Goal: Task Accomplishment & Management: Complete application form

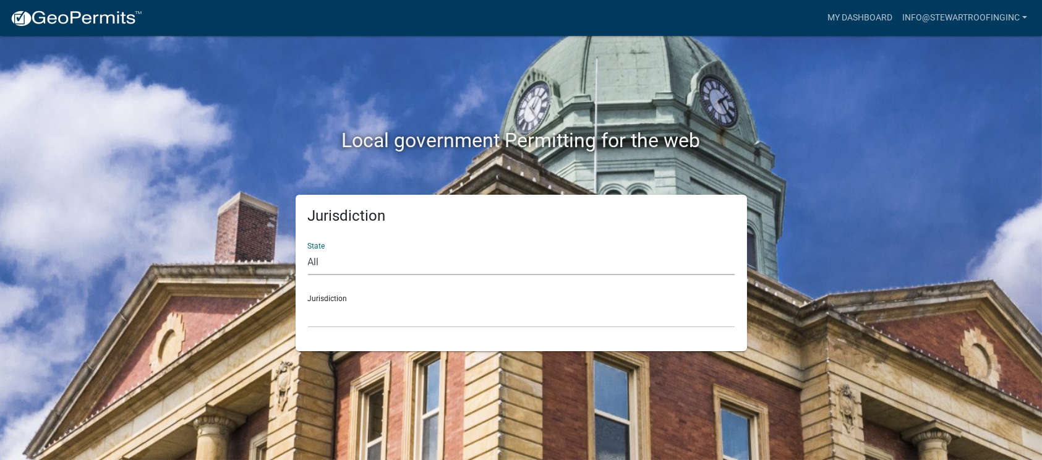
click at [404, 258] on select "All Colorado Georgia Indiana Iowa Kansas Minnesota Ohio South Carolina Wisconsin" at bounding box center [521, 262] width 427 height 25
select select "Indiana"
click at [308, 250] on select "All Colorado Georgia Indiana Iowa Kansas Minnesota Ohio South Carolina Wisconsin" at bounding box center [521, 262] width 427 height 25
click at [364, 324] on select "City of [GEOGRAPHIC_DATA], [US_STATE] City of [GEOGRAPHIC_DATA], [US_STATE] Cit…" at bounding box center [521, 314] width 427 height 25
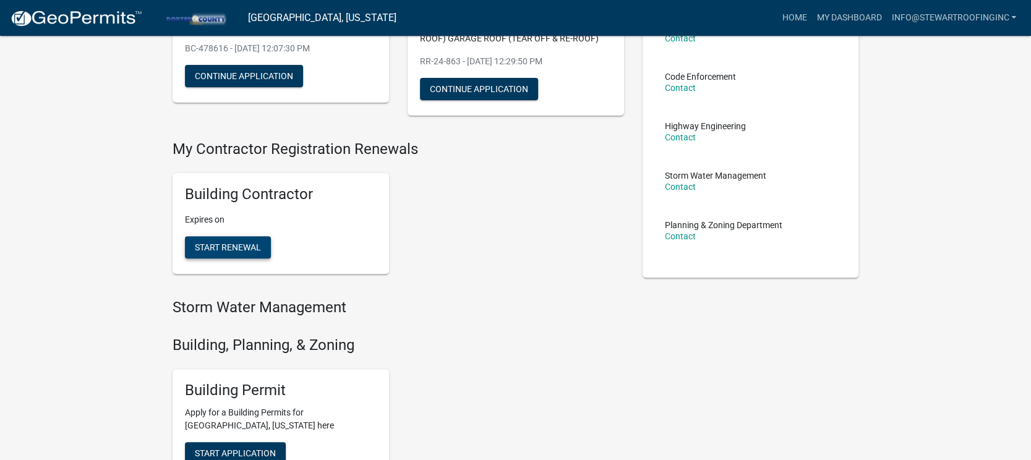
scroll to position [155, 0]
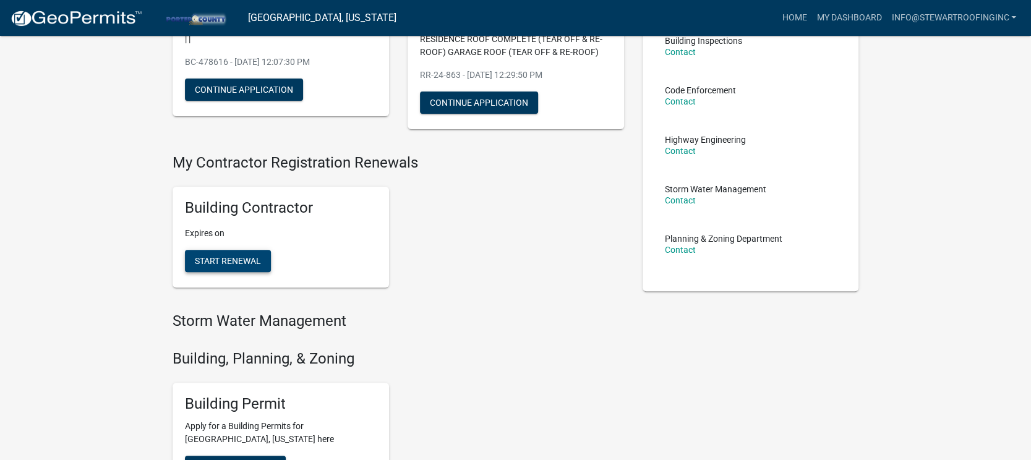
click at [245, 258] on span "Start Renewal" at bounding box center [228, 261] width 66 height 10
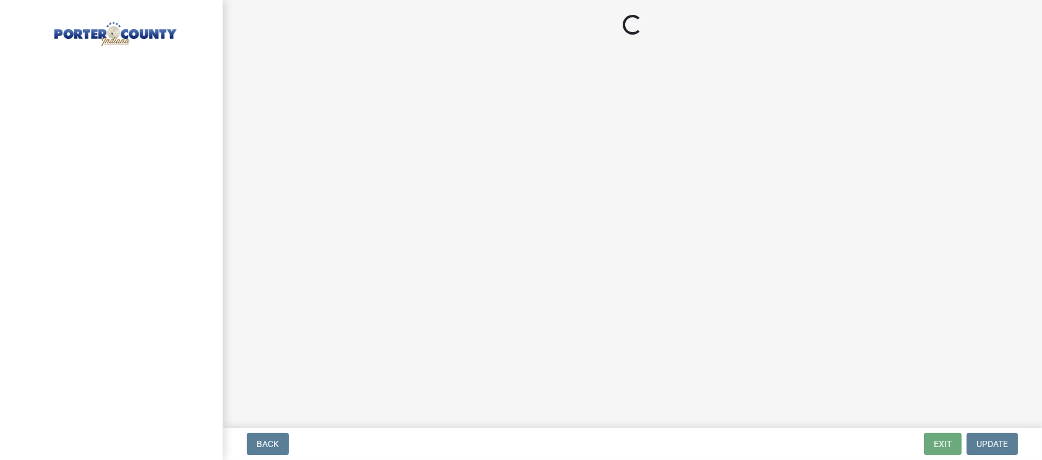
select select "IL"
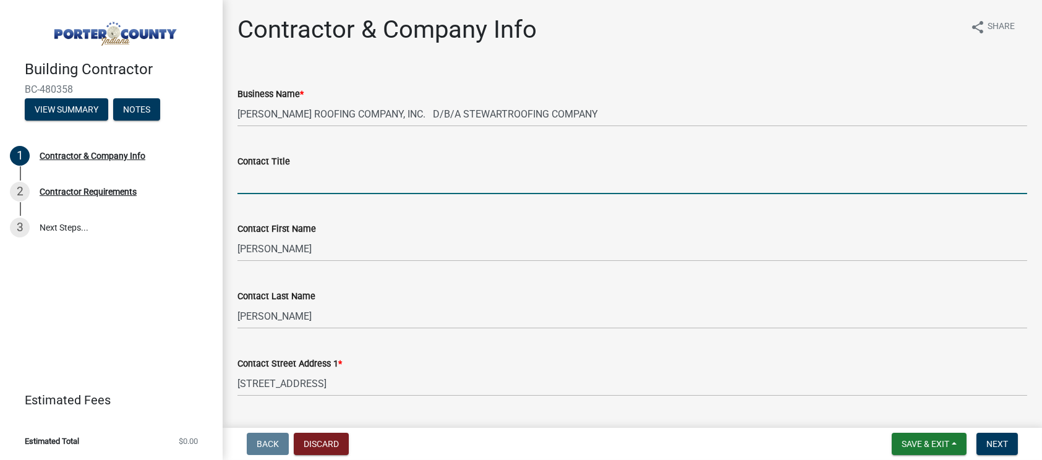
click at [300, 176] on input "Contact Title" at bounding box center [631, 181] width 789 height 25
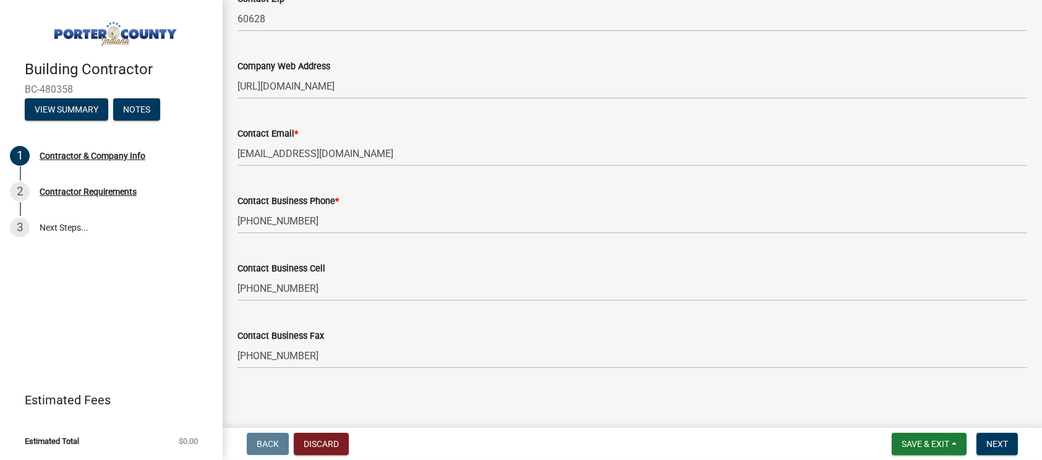
scroll to position [653, 0]
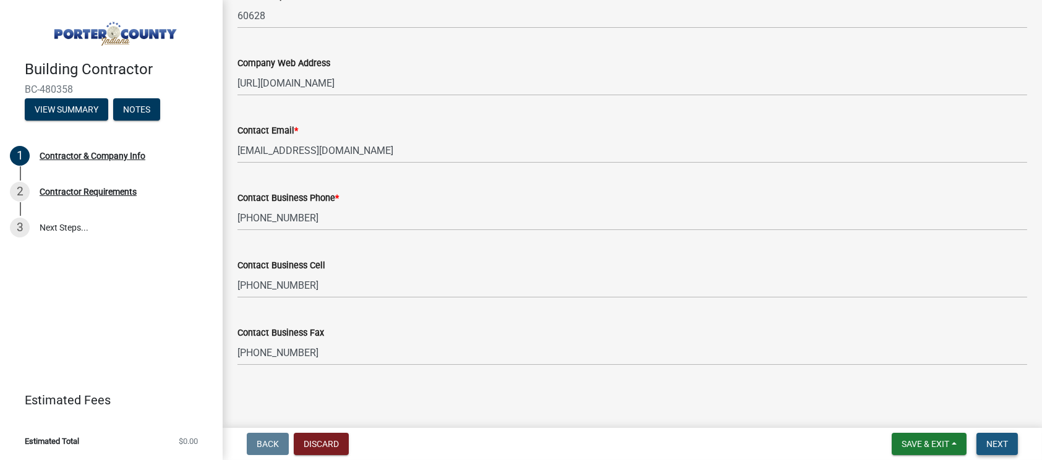
click at [986, 439] on span "Next" at bounding box center [997, 444] width 22 height 10
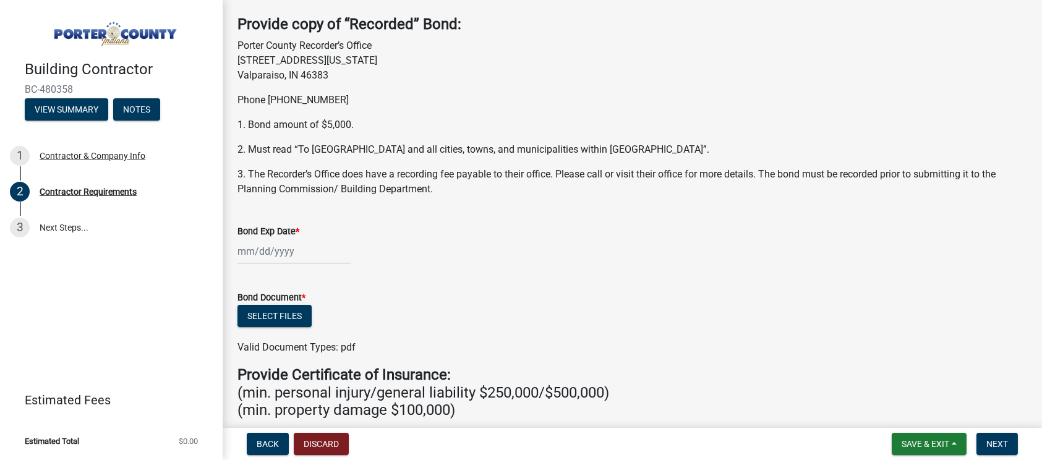
scroll to position [77, 0]
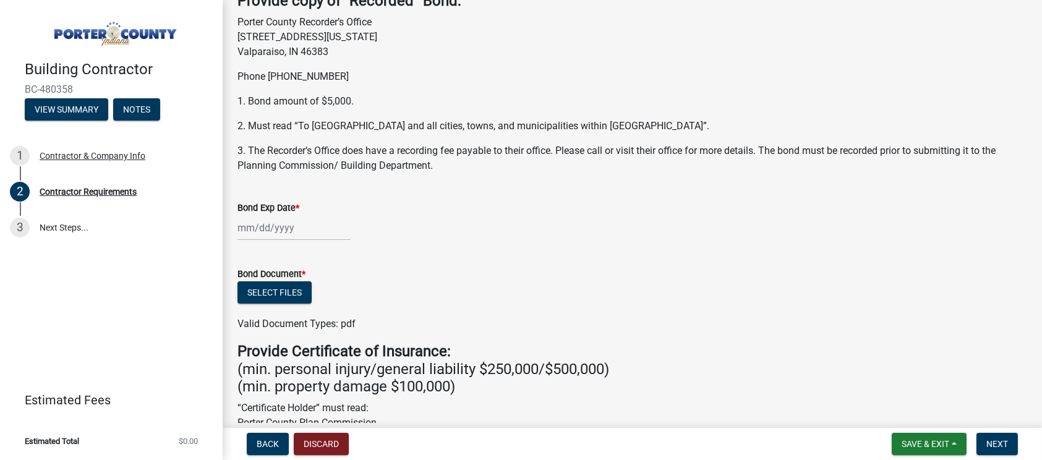
click at [239, 228] on div at bounding box center [293, 227] width 113 height 25
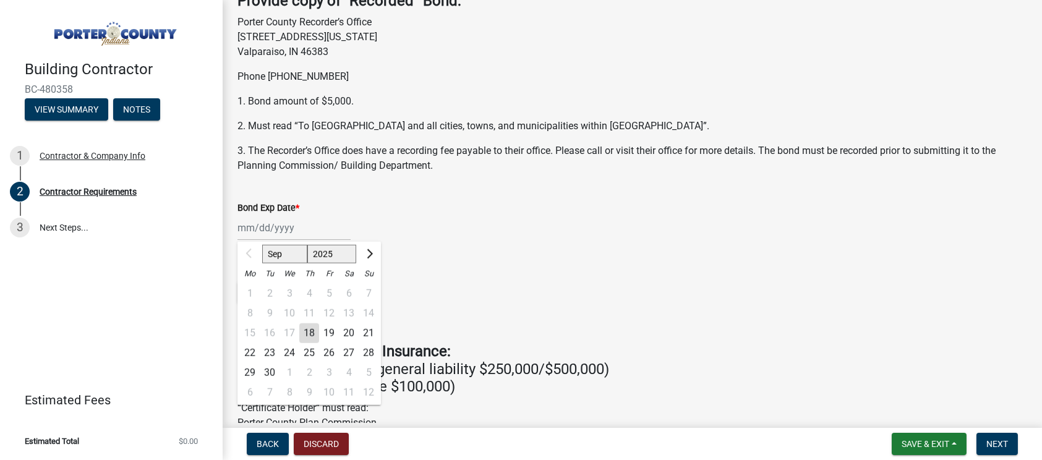
click at [329, 254] on select "2025 2026 2027 2028 2029 2030 2031 2032 2033 2034 2035 2036 2037 2038 2039 2040…" at bounding box center [331, 254] width 49 height 19
select select "2026"
click at [307, 245] on select "2025 2026 2027 2028 2029 2030 2031 2032 2033 2034 2035 2036 2037 2038 2039 2040…" at bounding box center [331, 254] width 49 height 19
click at [291, 331] on div "16" at bounding box center [289, 333] width 20 height 20
type input "09/16/2026"
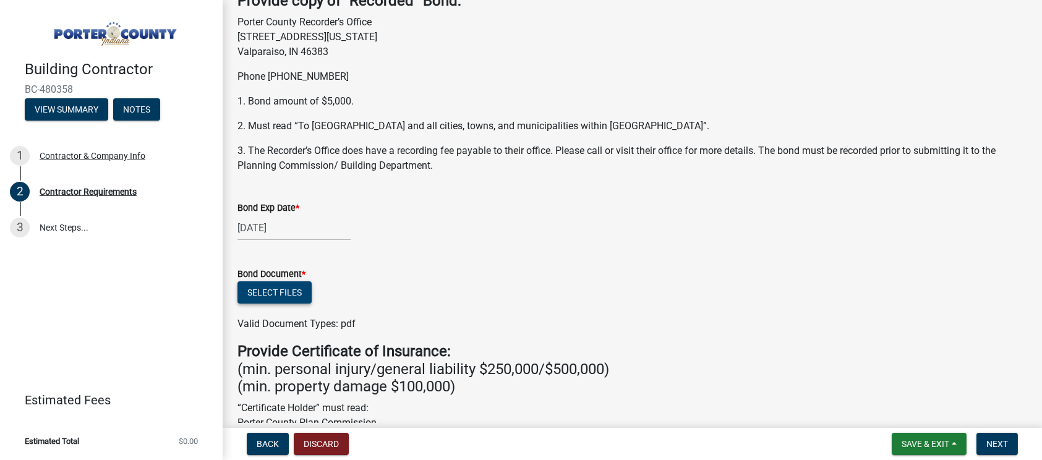
click at [292, 296] on button "Select files" at bounding box center [274, 292] width 74 height 22
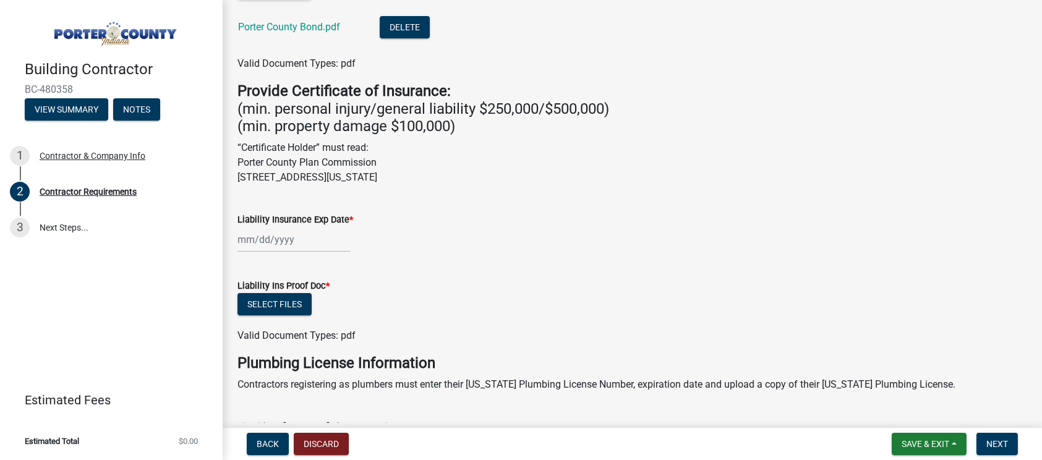
scroll to position [386, 0]
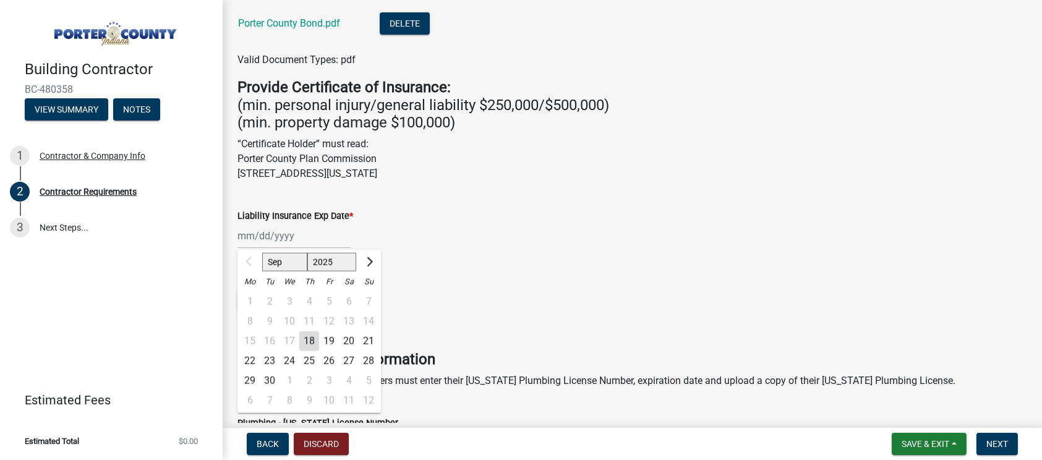
click at [237, 240] on input "Liability Insurance Exp Date *" at bounding box center [293, 235] width 113 height 25
click at [278, 257] on select "Sep Oct Nov Dec" at bounding box center [284, 262] width 45 height 19
click at [320, 256] on select "2025 2026 2027 2028 2029 2030 2031 2032 2033 2034 2035 2036 2037 2038 2039 2040…" at bounding box center [331, 262] width 49 height 19
select select "2026"
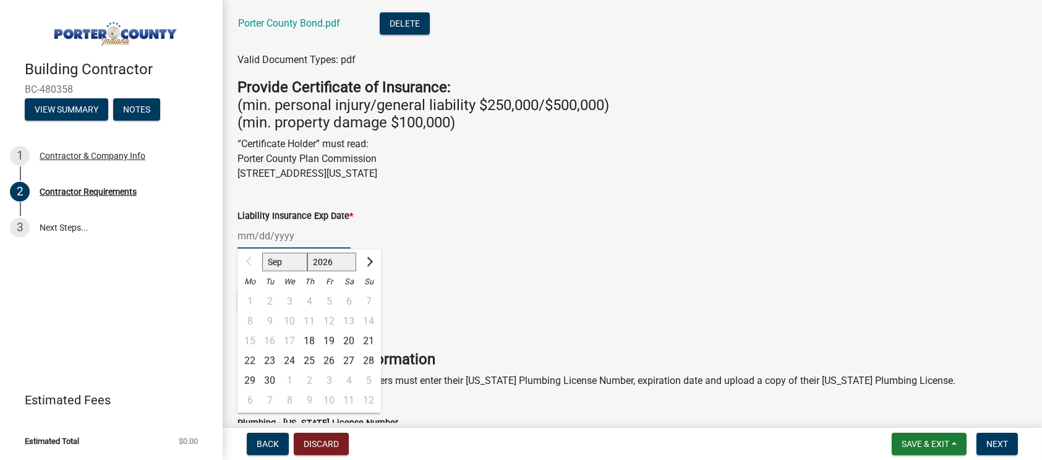
click at [307, 253] on select "2025 2026 2027 2028 2029 2030 2031 2032 2033 2034 2035 2036 2037 2038 2039 2040…" at bounding box center [331, 262] width 49 height 19
click at [286, 265] on select "Jan Feb Mar Apr May Jun Jul Aug Sep Oct Nov Dec" at bounding box center [287, 262] width 50 height 19
select select "5"
click at [262, 253] on select "Jan Feb Mar Apr May Jun Jul Aug Sep Oct Nov Dec" at bounding box center [287, 262] width 50 height 19
click at [331, 297] on div "1" at bounding box center [329, 302] width 20 height 20
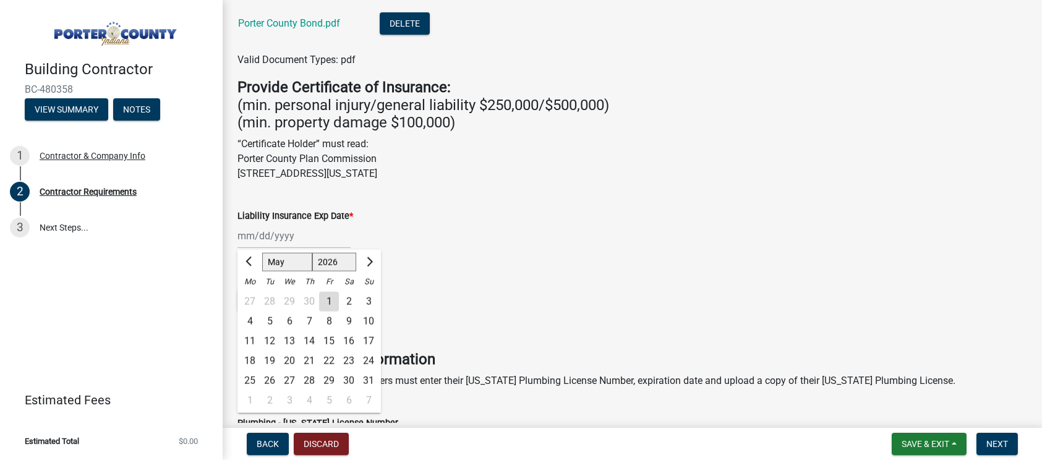
type input "05/01/2026"
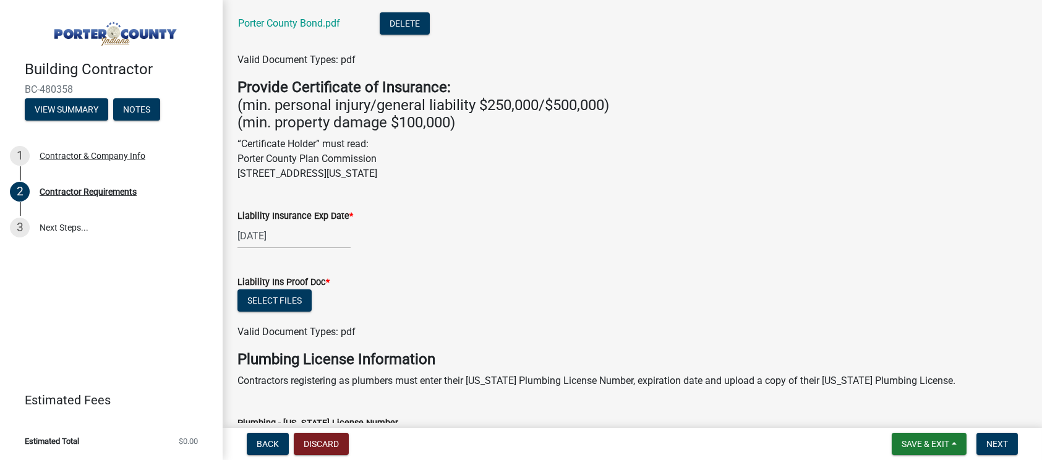
click at [503, 294] on div "Select files" at bounding box center [631, 301] width 789 height 25
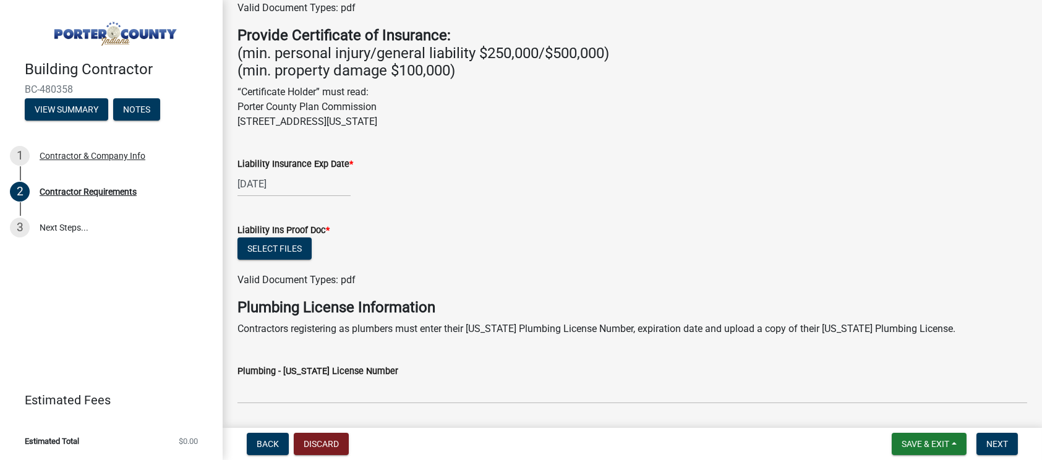
scroll to position [464, 0]
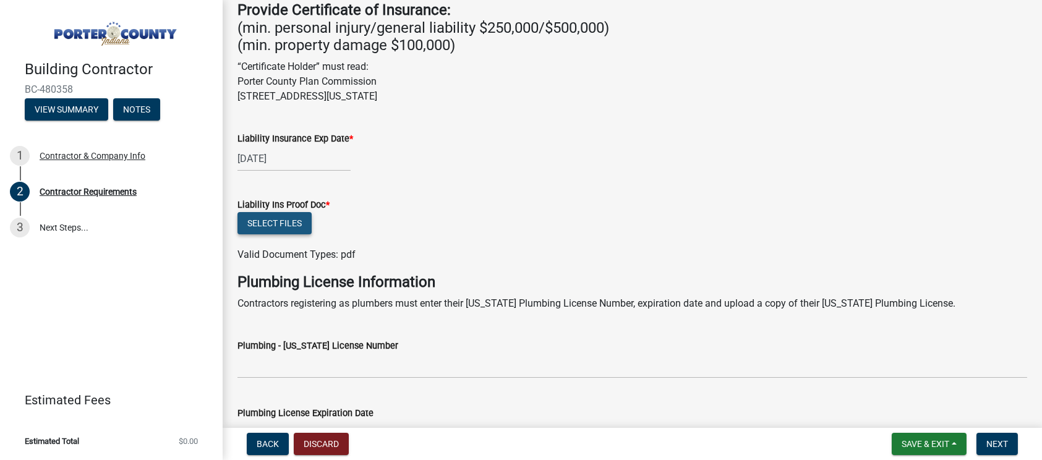
click at [287, 227] on button "Select files" at bounding box center [274, 223] width 74 height 22
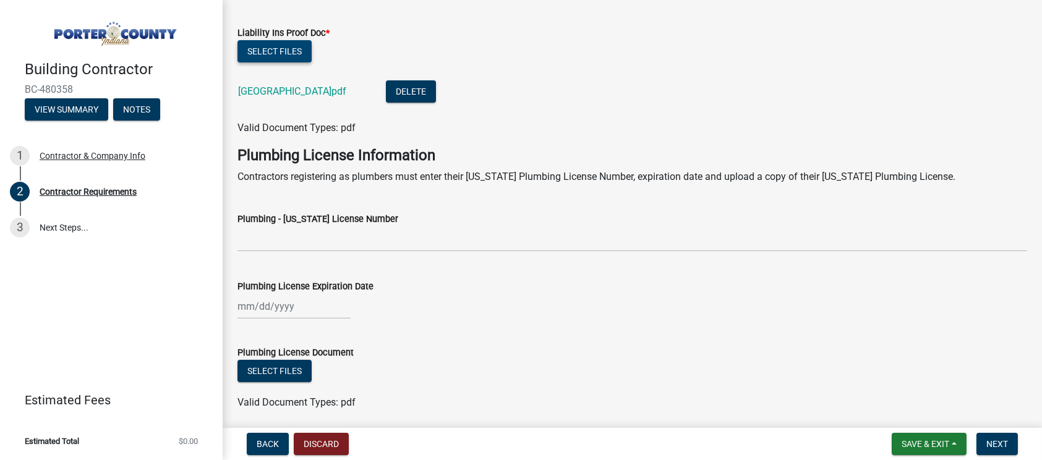
scroll to position [681, 0]
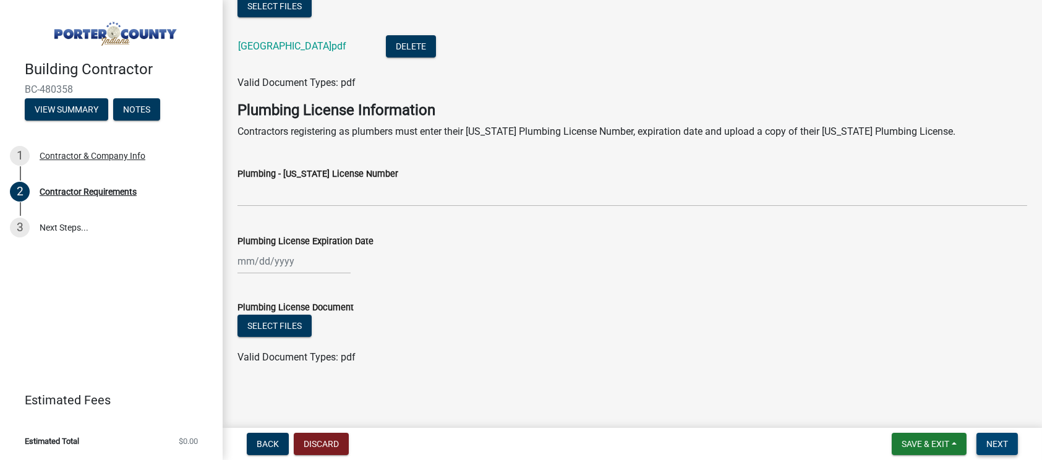
click at [993, 437] on button "Next" at bounding box center [996, 444] width 41 height 22
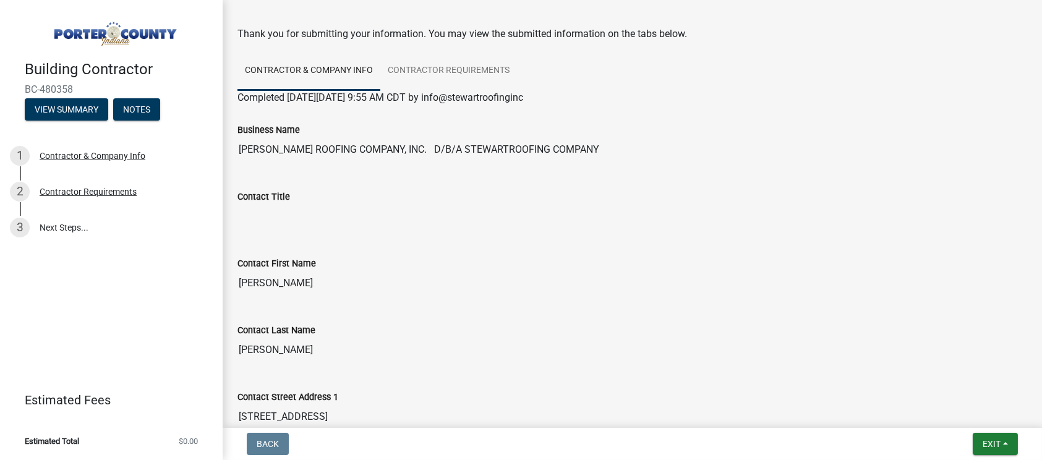
scroll to position [0, 0]
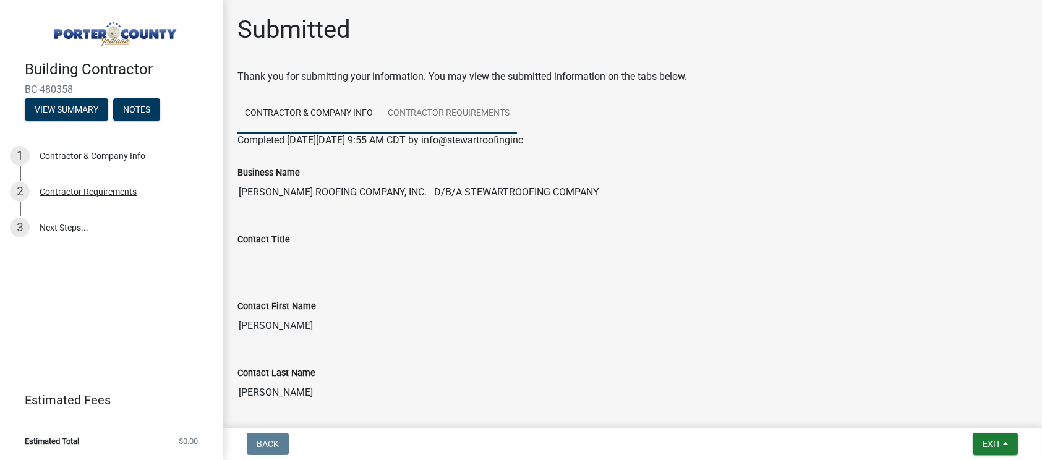
click at [454, 112] on link "Contractor Requirements" at bounding box center [448, 114] width 137 height 40
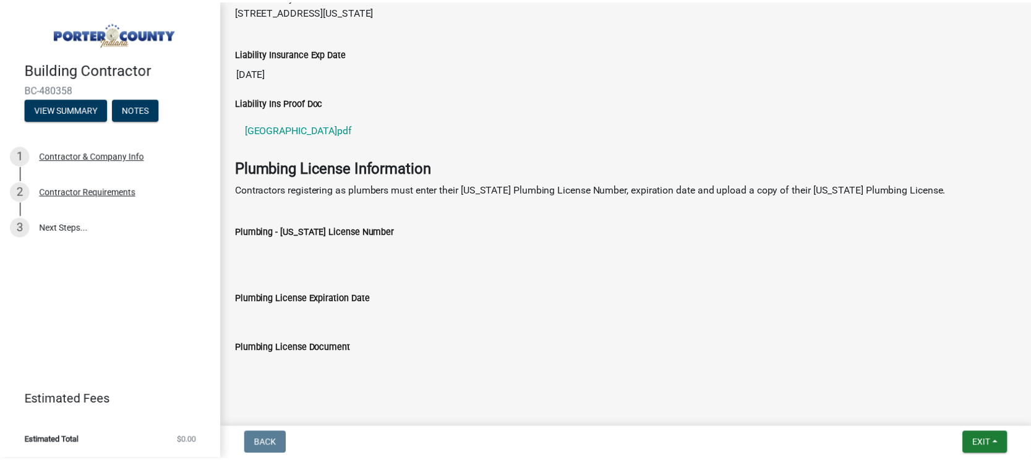
scroll to position [568, 0]
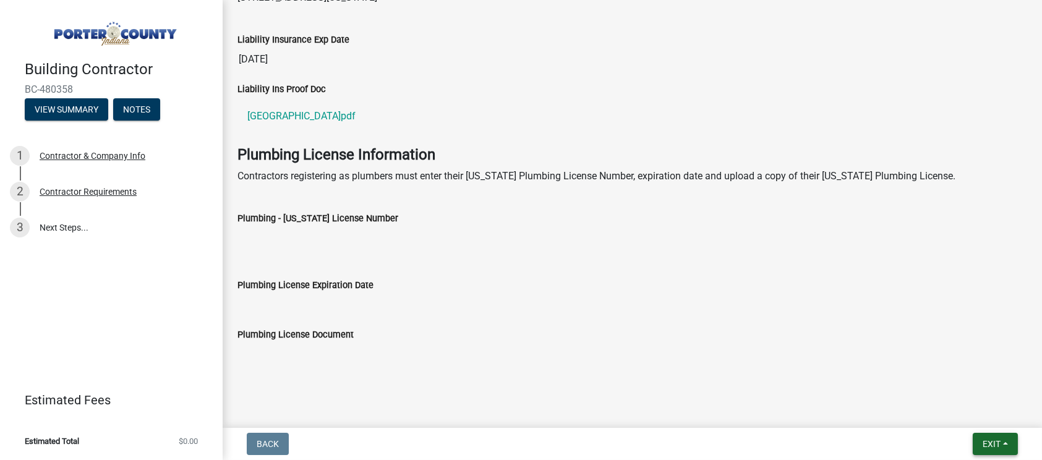
click at [989, 448] on span "Exit" at bounding box center [991, 444] width 18 height 10
click at [969, 409] on button "Save & Exit" at bounding box center [968, 412] width 99 height 30
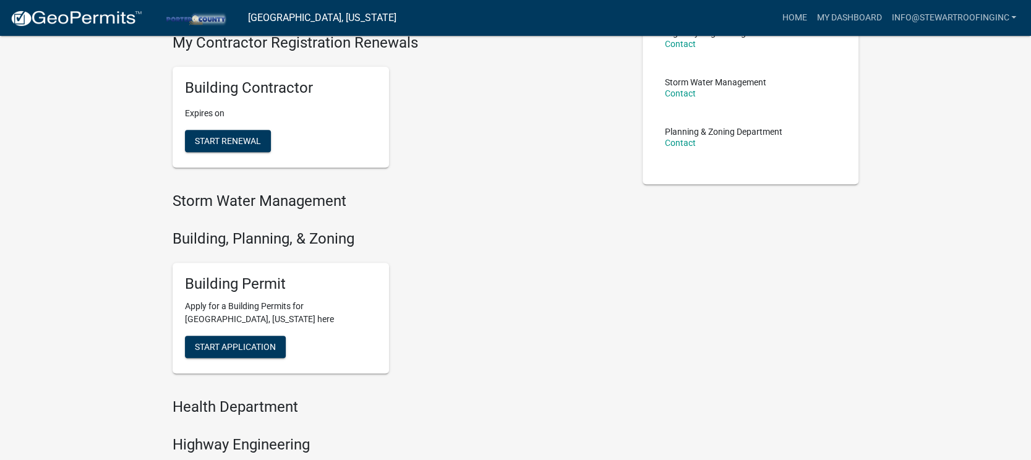
scroll to position [309, 0]
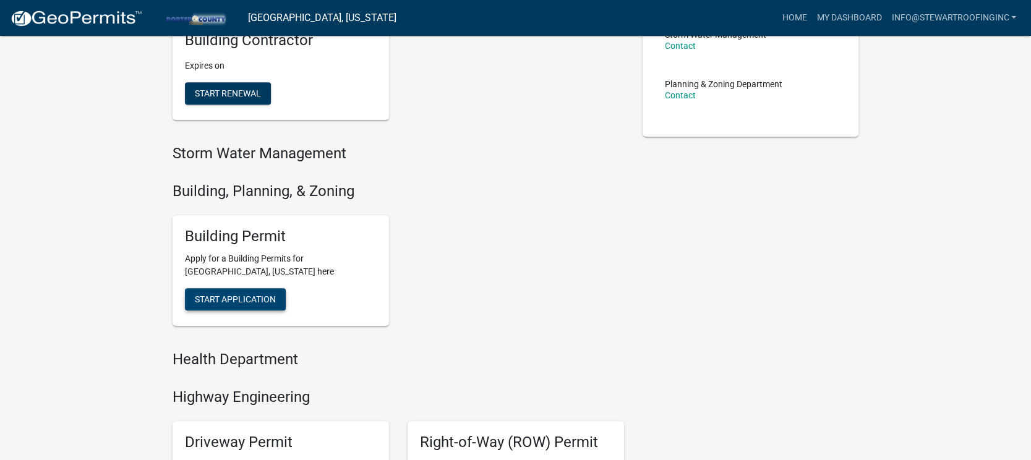
click at [237, 298] on span "Start Application" at bounding box center [235, 299] width 81 height 10
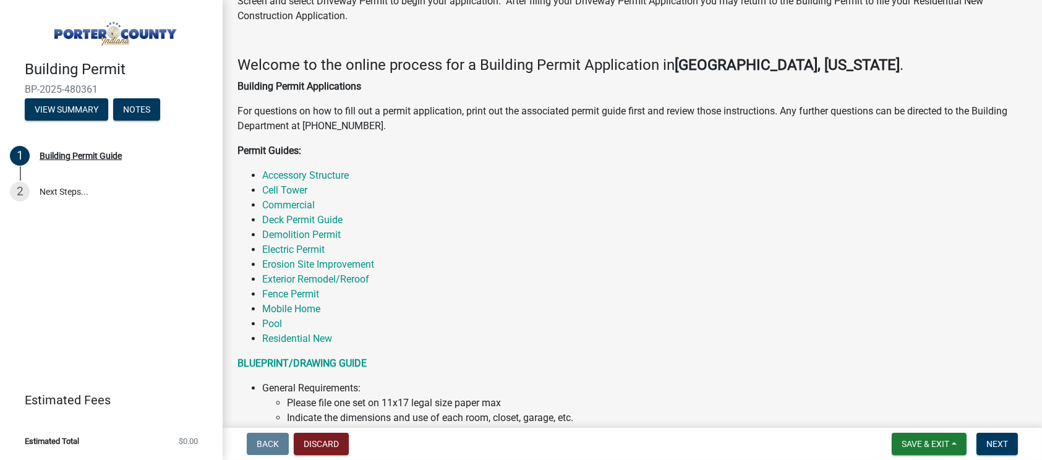
scroll to position [232, 0]
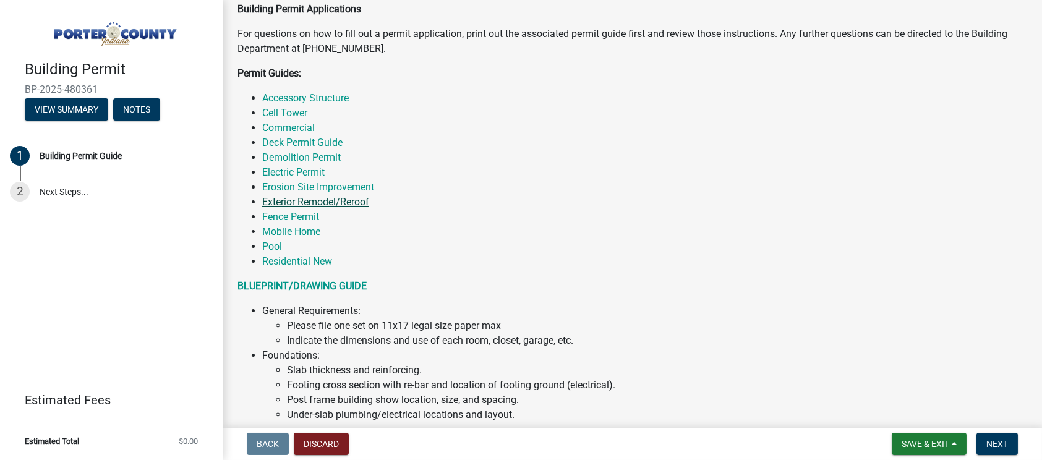
click at [297, 200] on link "Exterior Remodel/Reroof" at bounding box center [315, 202] width 107 height 12
click at [308, 200] on link "Exterior Remodel/Reroof" at bounding box center [315, 202] width 107 height 12
click at [339, 98] on link "Accessory Structure" at bounding box center [305, 98] width 87 height 12
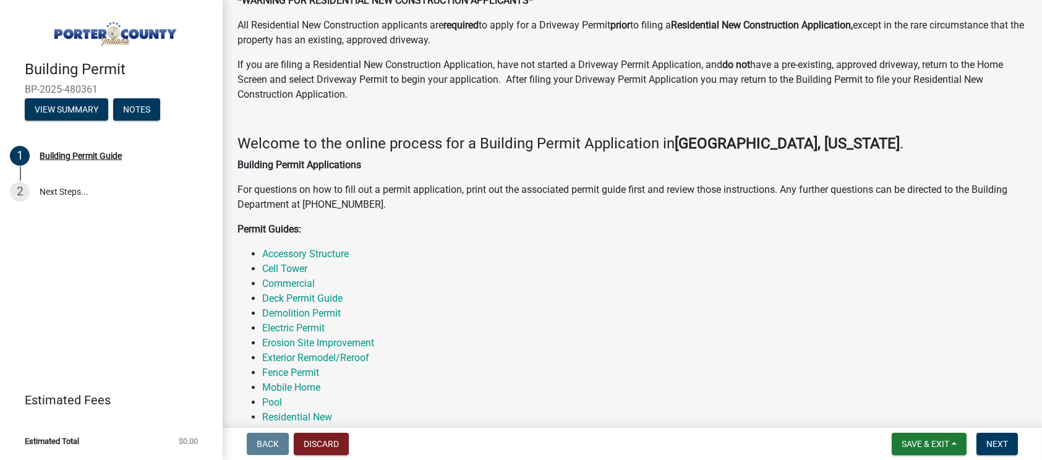
scroll to position [0, 0]
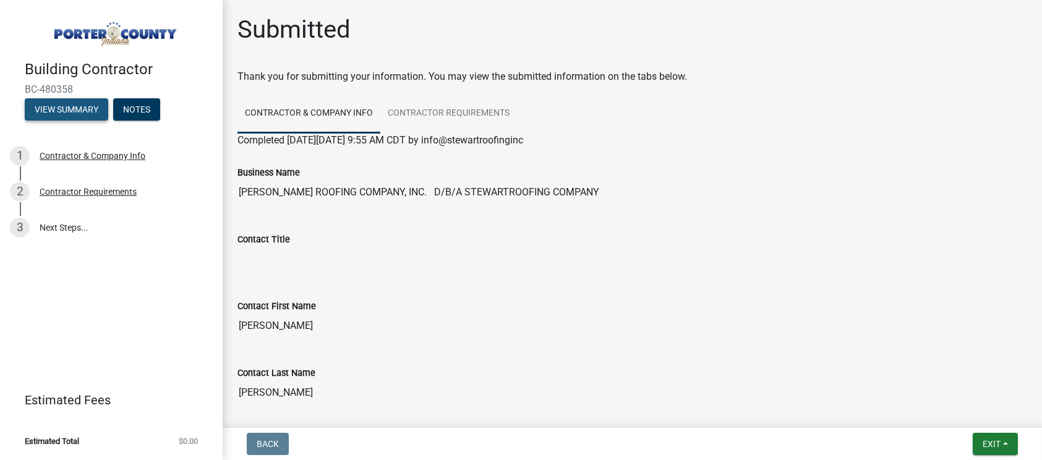
click at [74, 114] on button "View Summary" at bounding box center [66, 109] width 83 height 22
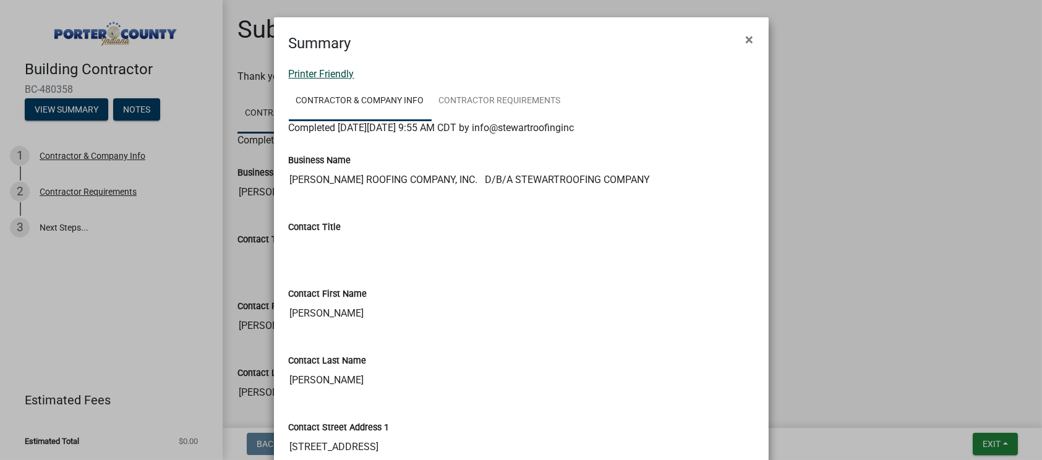
click at [292, 74] on link "Printer Friendly" at bounding box center [322, 74] width 66 height 12
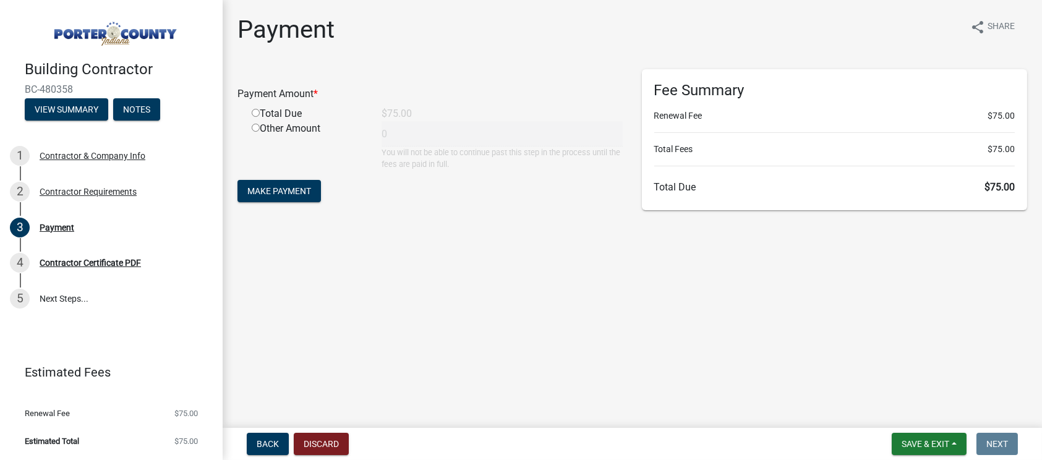
click at [255, 109] on input "radio" at bounding box center [256, 113] width 8 height 8
radio input "true"
type input "75"
click at [304, 197] on button "Make Payment" at bounding box center [278, 191] width 83 height 22
click at [269, 114] on div "Total Due" at bounding box center [307, 113] width 130 height 15
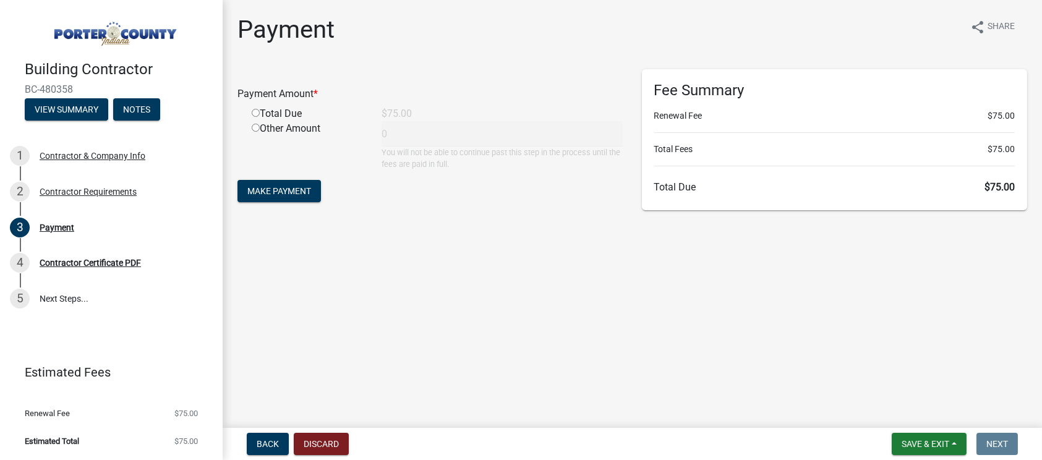
drag, startPoint x: 253, startPoint y: 113, endPoint x: 253, endPoint y: 124, distance: 11.1
click at [253, 113] on input "radio" at bounding box center [256, 113] width 8 height 8
radio input "true"
type input "75"
click at [278, 184] on button "Make Payment" at bounding box center [278, 191] width 83 height 22
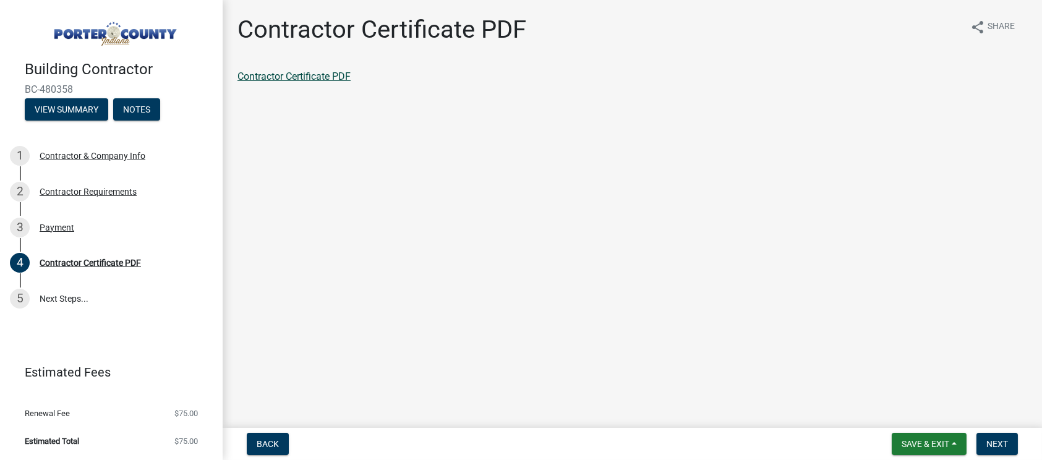
click at [315, 74] on link "Contractor Certificate PDF" at bounding box center [293, 76] width 113 height 12
click at [934, 437] on button "Save & Exit" at bounding box center [928, 444] width 75 height 22
click at [924, 404] on button "Save & Exit" at bounding box center [916, 412] width 99 height 30
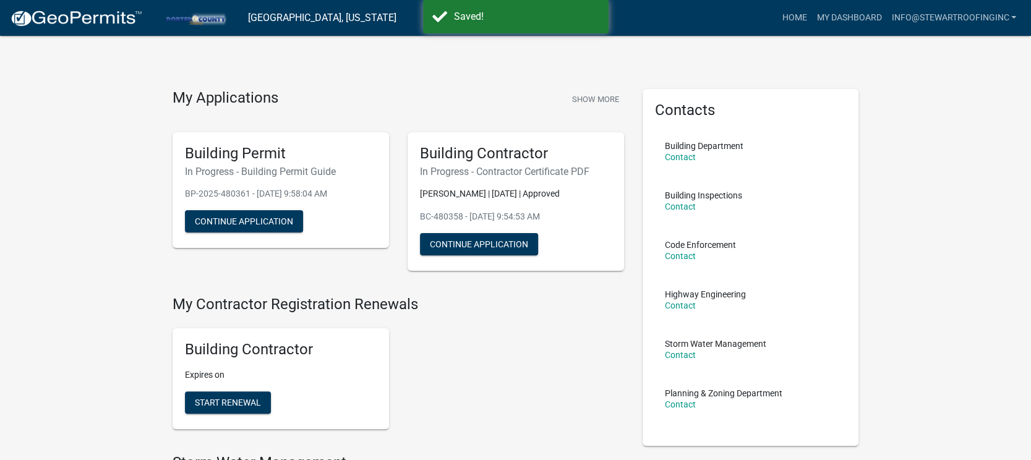
click at [509, 367] on div "Building Contractor Expires on Start Renewal" at bounding box center [398, 378] width 470 height 121
click at [265, 219] on button "Continue Application" at bounding box center [244, 221] width 118 height 22
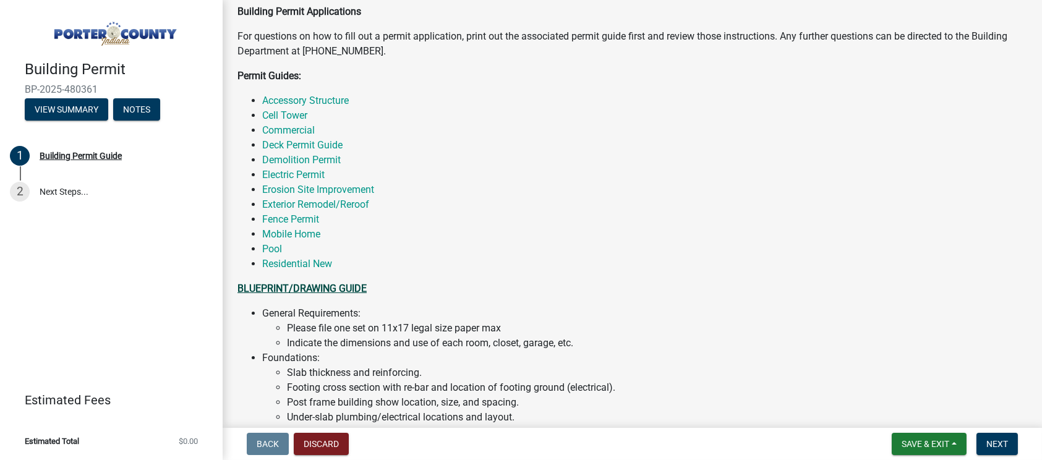
scroll to position [232, 0]
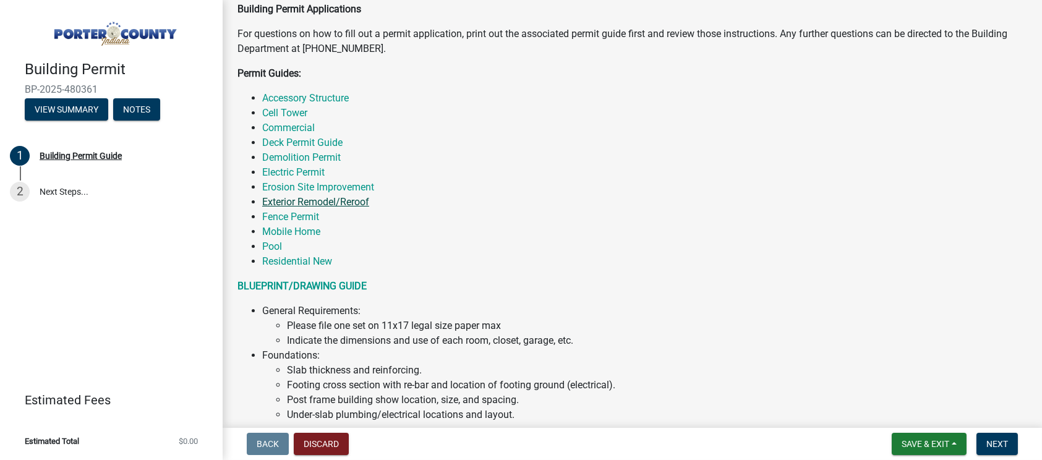
click at [331, 197] on link "Exterior Remodel/Reroof" at bounding box center [315, 202] width 107 height 12
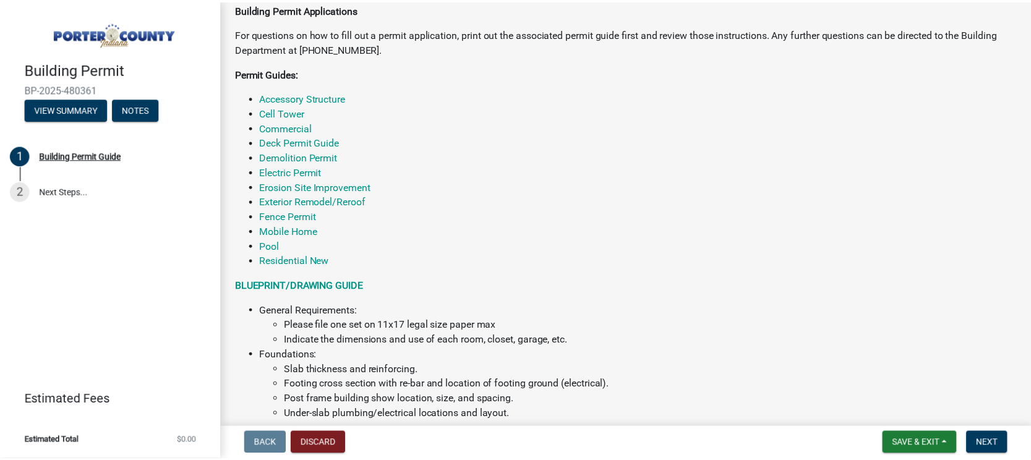
scroll to position [0, 0]
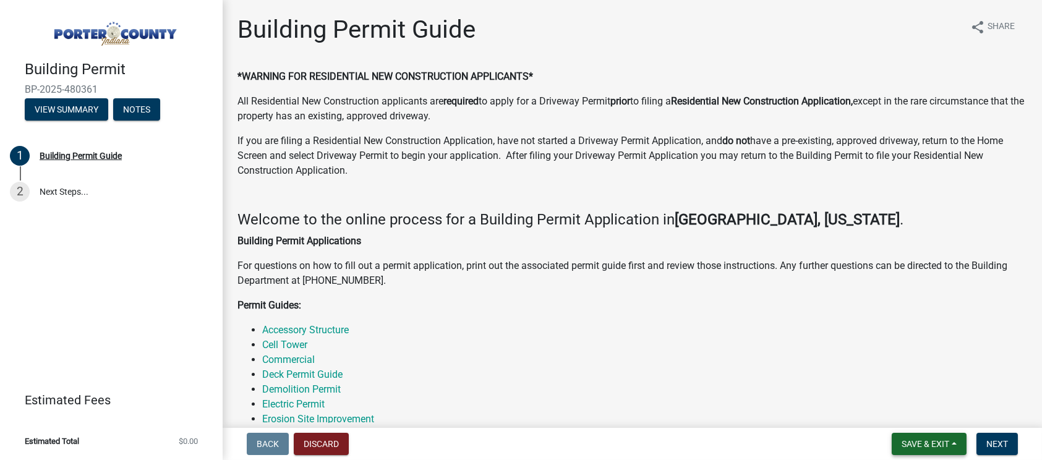
click at [922, 440] on span "Save & Exit" at bounding box center [925, 444] width 48 height 10
click at [787, 419] on li "Erosion Site Improvement" at bounding box center [644, 419] width 765 height 15
click at [329, 448] on button "Discard" at bounding box center [321, 444] width 55 height 22
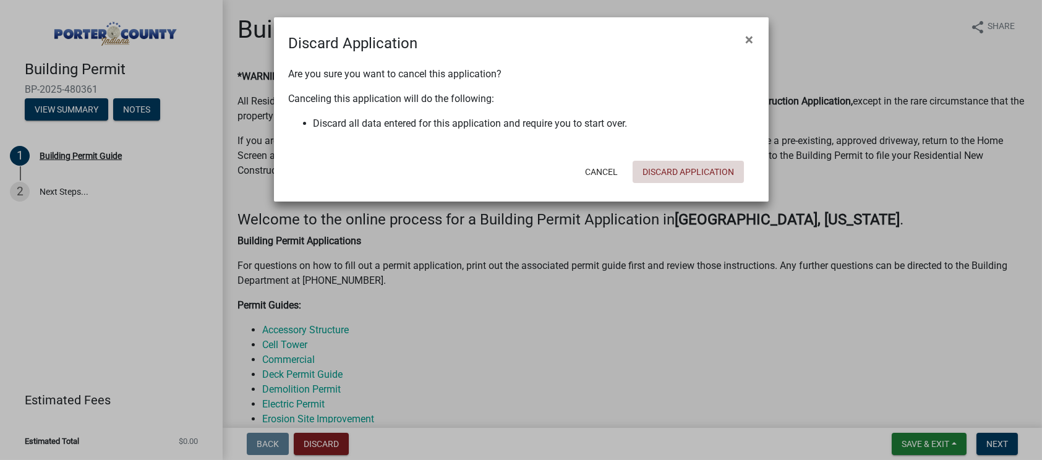
click at [679, 174] on button "Discard Application" at bounding box center [687, 172] width 111 height 22
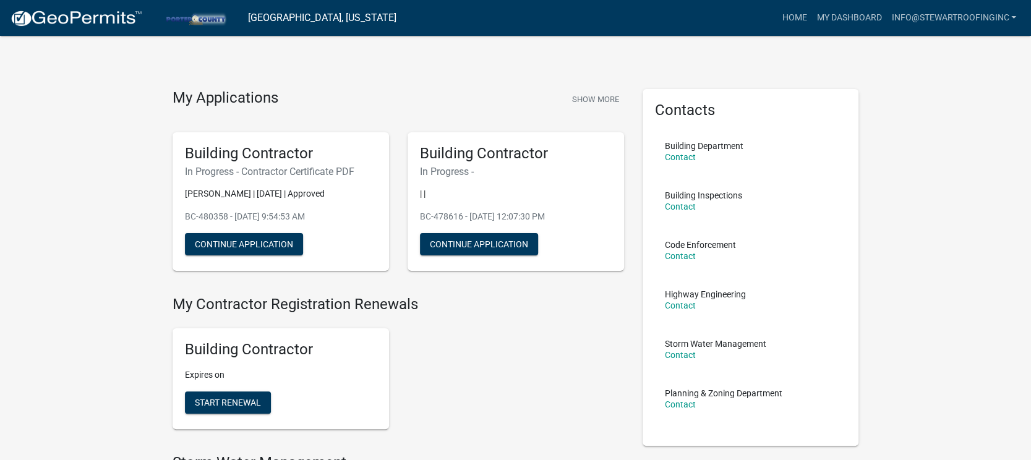
click at [505, 364] on div "Building Contractor Expires on Start Renewal" at bounding box center [398, 378] width 470 height 121
click at [993, 21] on link "info@stewartroofinginc" at bounding box center [953, 17] width 135 height 23
click at [974, 121] on link "Logout" at bounding box center [968, 121] width 106 height 30
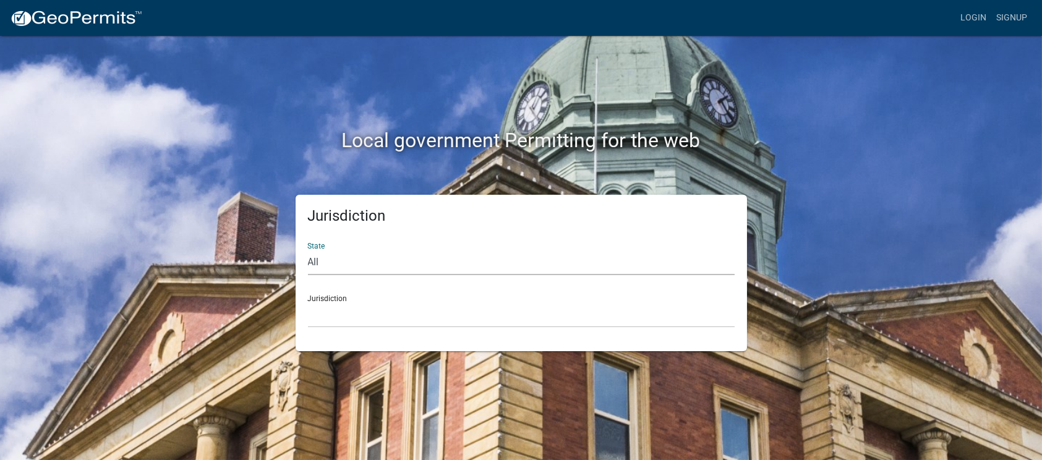
click at [344, 266] on select "All Colorado Georgia Indiana Iowa Kansas Minnesota Ohio South Carolina Wisconsin" at bounding box center [521, 262] width 427 height 25
select select "Indiana"
click at [308, 250] on select "All Colorado Georgia Indiana Iowa Kansas Minnesota Ohio South Carolina Wisconsin" at bounding box center [521, 262] width 427 height 25
click at [381, 317] on select "City of Charlestown, Indiana City of Jeffersonville, Indiana City of Logansport…" at bounding box center [521, 314] width 427 height 25
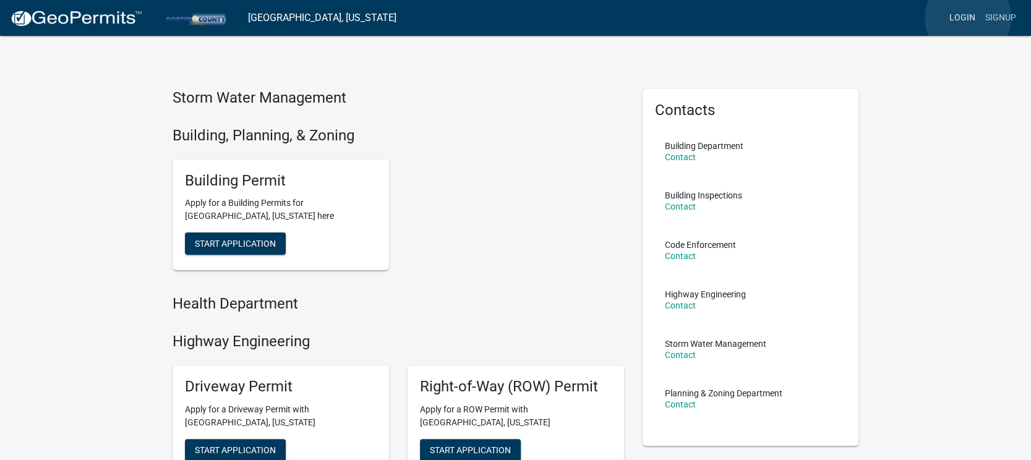
click at [967, 18] on link "Login" at bounding box center [962, 17] width 36 height 23
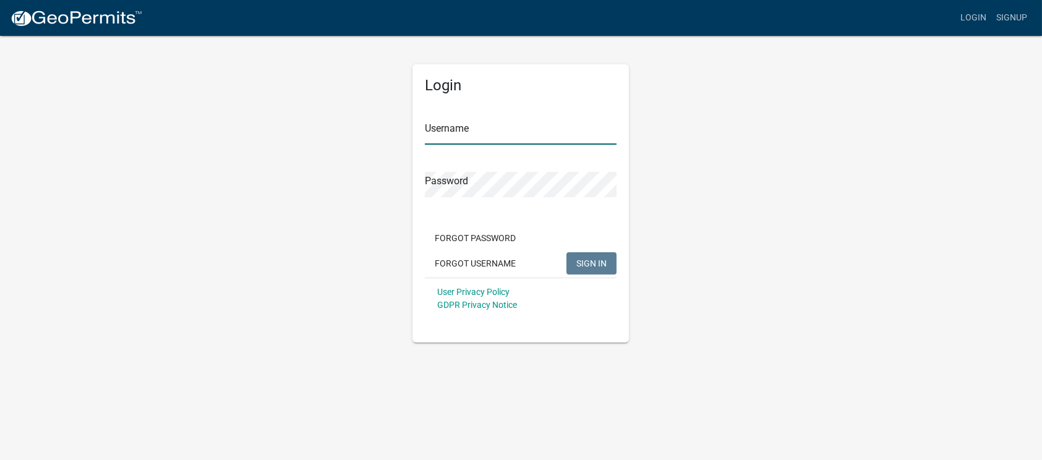
type input "info@stewartroofinginc"
click at [481, 123] on input "info@stewartroofinginc" at bounding box center [521, 131] width 192 height 25
click at [577, 248] on div "Forgot Password Forgot Username SIGN IN" at bounding box center [521, 252] width 192 height 51
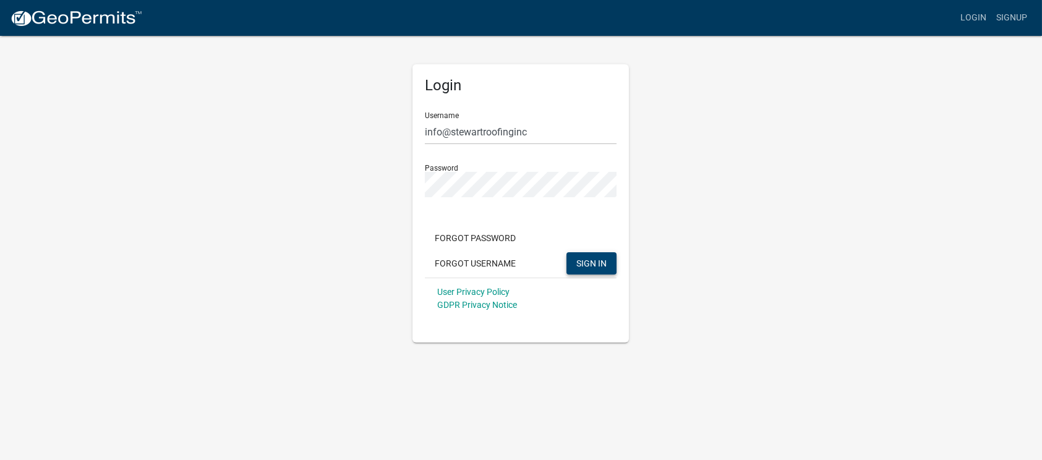
click at [575, 257] on button "SIGN IN" at bounding box center [591, 263] width 50 height 22
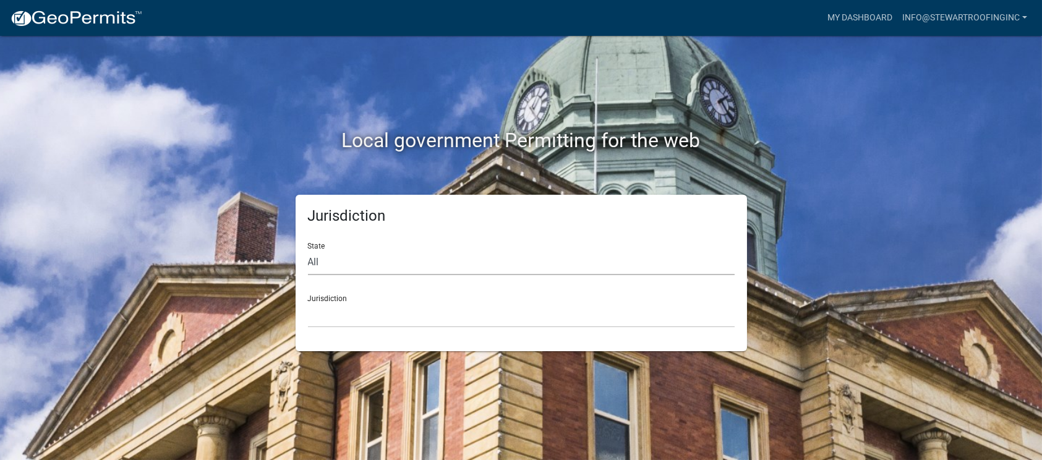
click at [362, 262] on select "All Colorado Georgia Indiana Iowa Kansas Minnesota Ohio South Carolina Wisconsin" at bounding box center [521, 262] width 427 height 25
select select "Indiana"
click at [308, 250] on select "All Colorado Georgia Indiana Iowa Kansas Minnesota Ohio South Carolina Wisconsin" at bounding box center [521, 262] width 427 height 25
click at [365, 314] on select "City of Charlestown, Indiana City of Jeffersonville, Indiana City of Logansport…" at bounding box center [521, 314] width 427 height 25
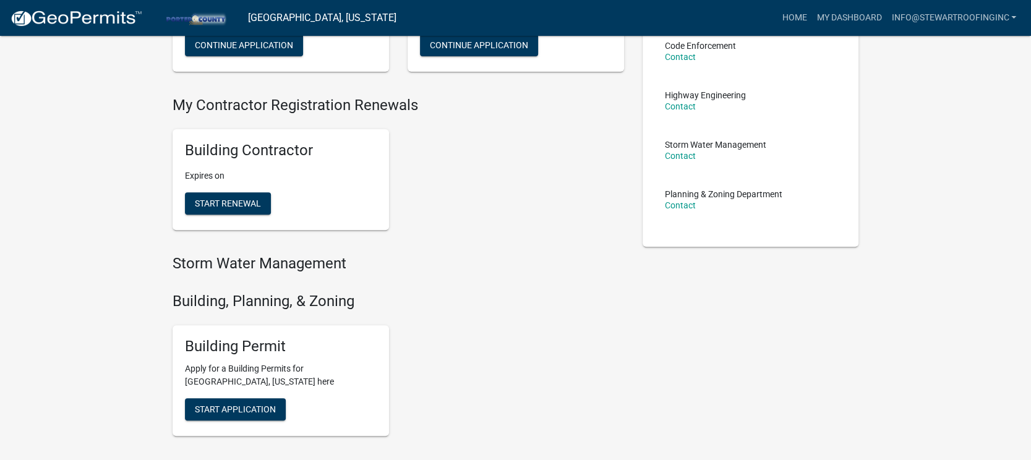
scroll to position [232, 0]
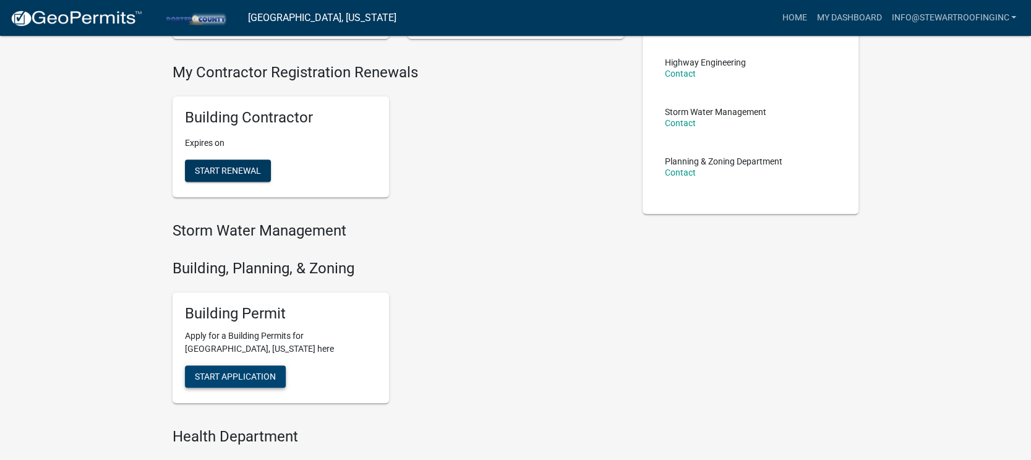
click at [266, 376] on span "Start Application" at bounding box center [235, 377] width 81 height 10
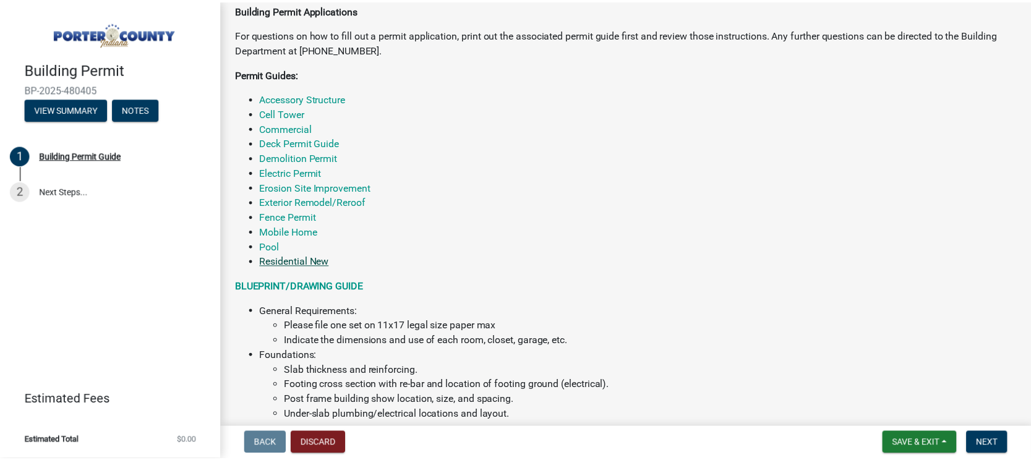
scroll to position [232, 0]
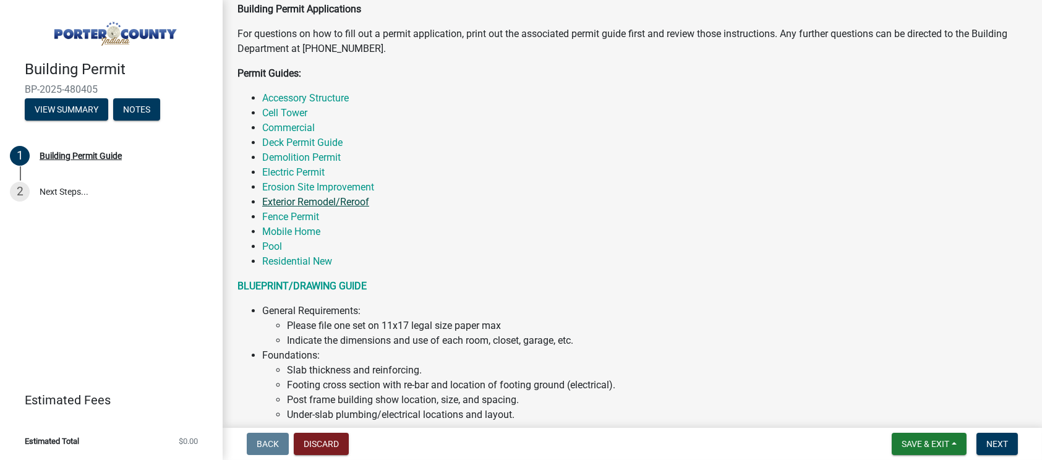
click at [312, 197] on link "Exterior Remodel/Reroof" at bounding box center [315, 202] width 107 height 12
click at [334, 444] on button "Discard" at bounding box center [321, 444] width 55 height 22
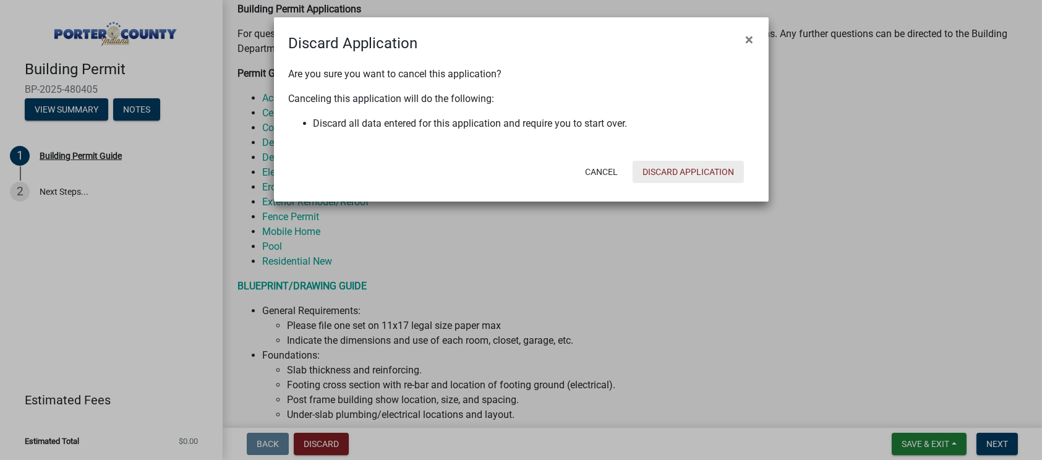
click at [666, 169] on button "Discard Application" at bounding box center [687, 172] width 111 height 22
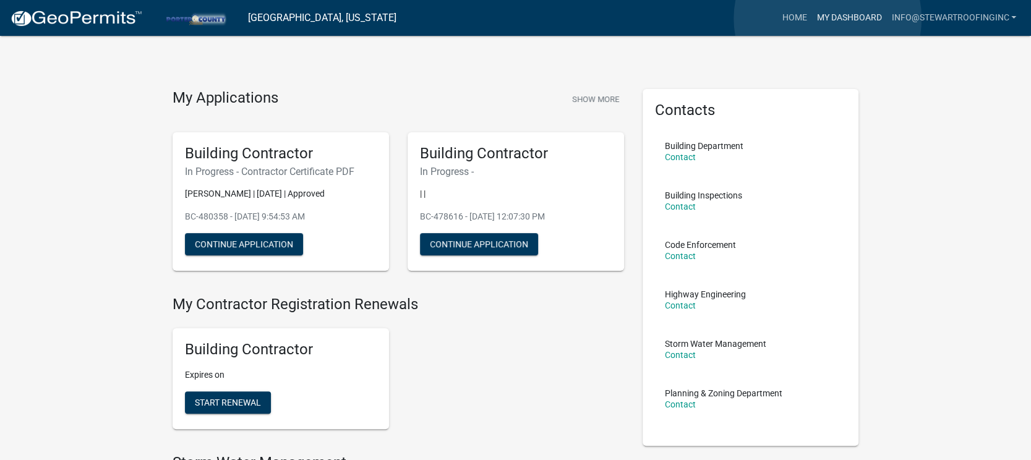
click at [827, 19] on link "My Dashboard" at bounding box center [848, 17] width 75 height 23
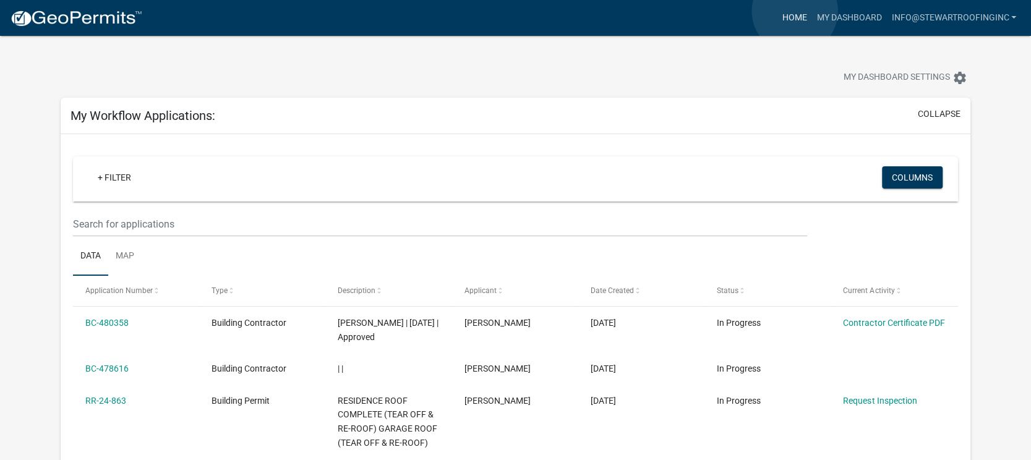
click at [794, 11] on link "Home" at bounding box center [793, 17] width 35 height 23
